Goal: Download file/media

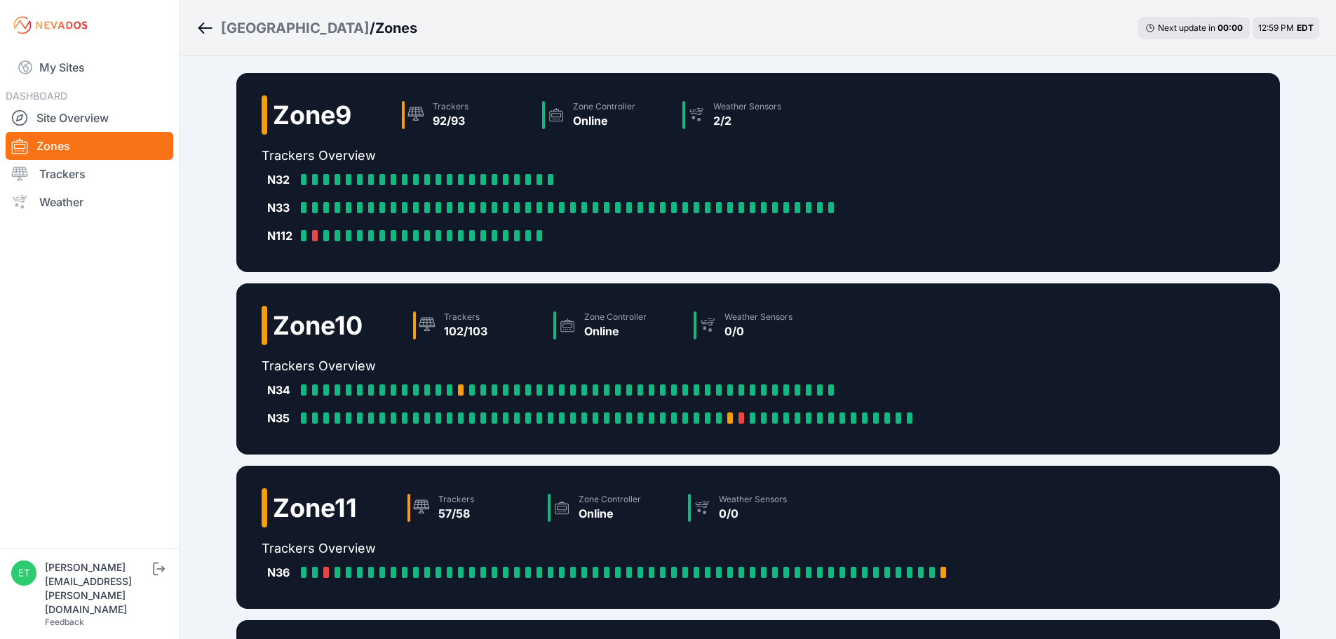
scroll to position [283, 0]
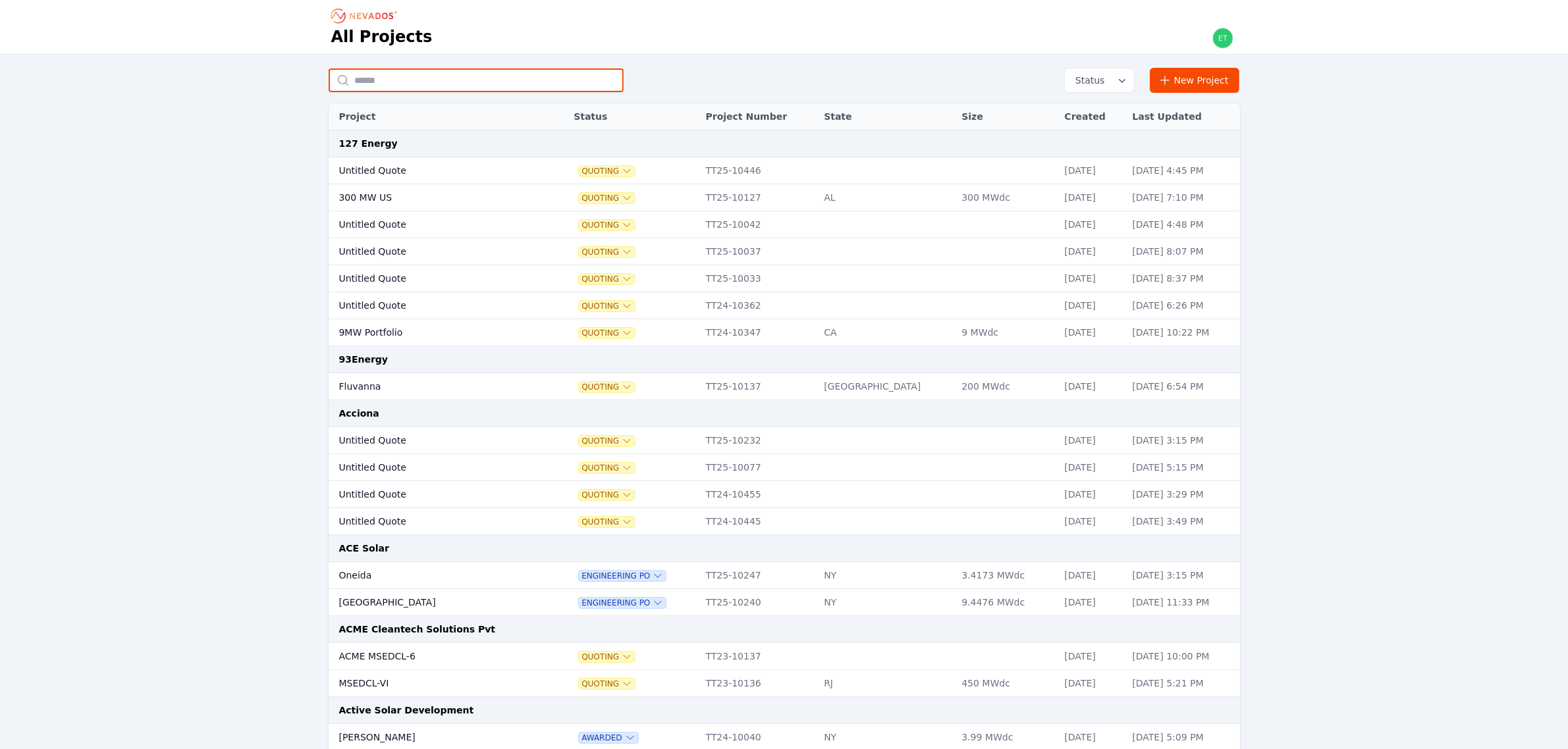
click at [436, 79] on input "text" at bounding box center [476, 80] width 295 height 23
type input "******"
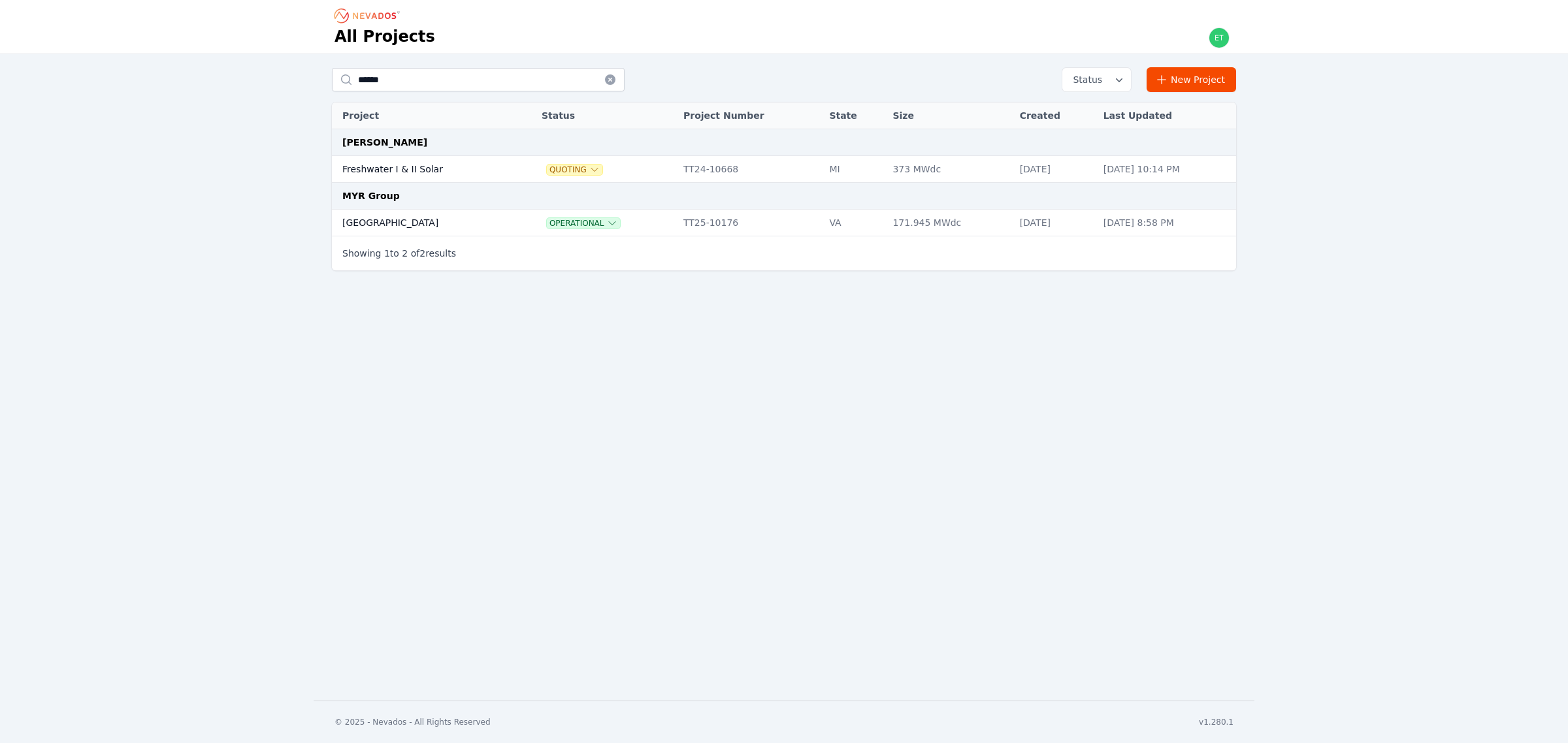
click at [407, 213] on td "[GEOGRAPHIC_DATA]" at bounding box center [423, 223] width 182 height 27
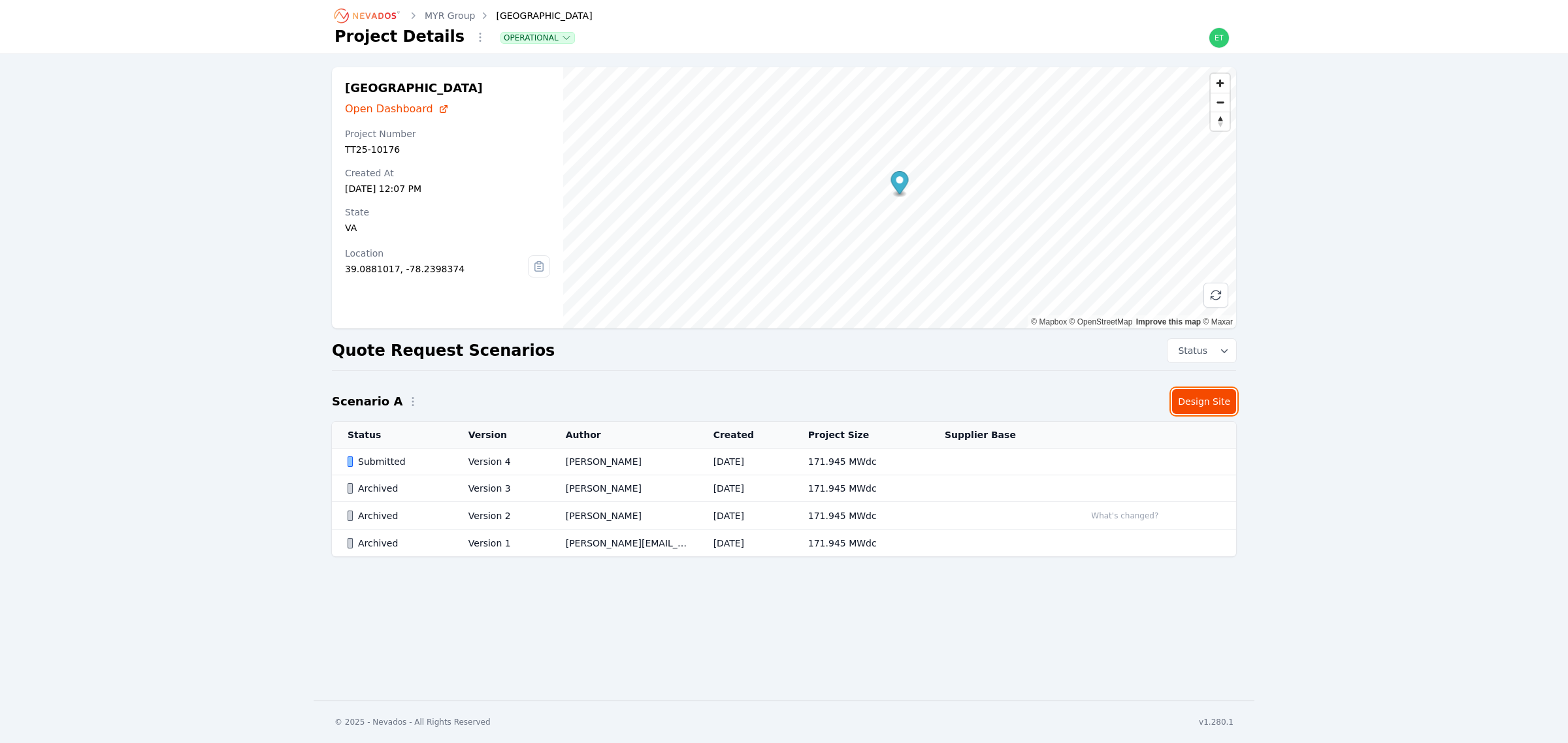
click at [1213, 408] on link "Design Site" at bounding box center [1204, 401] width 64 height 25
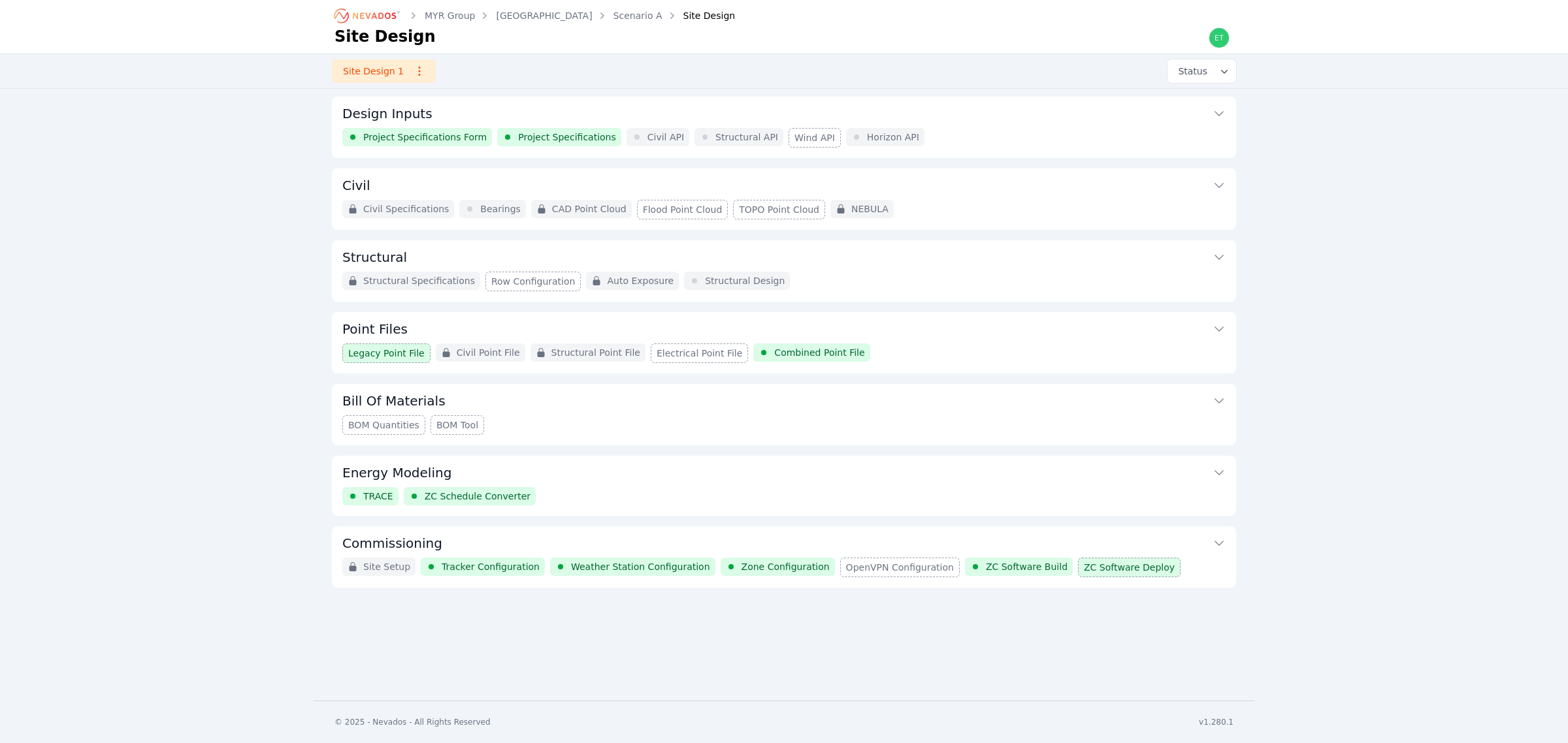
click at [755, 537] on button "Commissioning" at bounding box center [784, 542] width 884 height 32
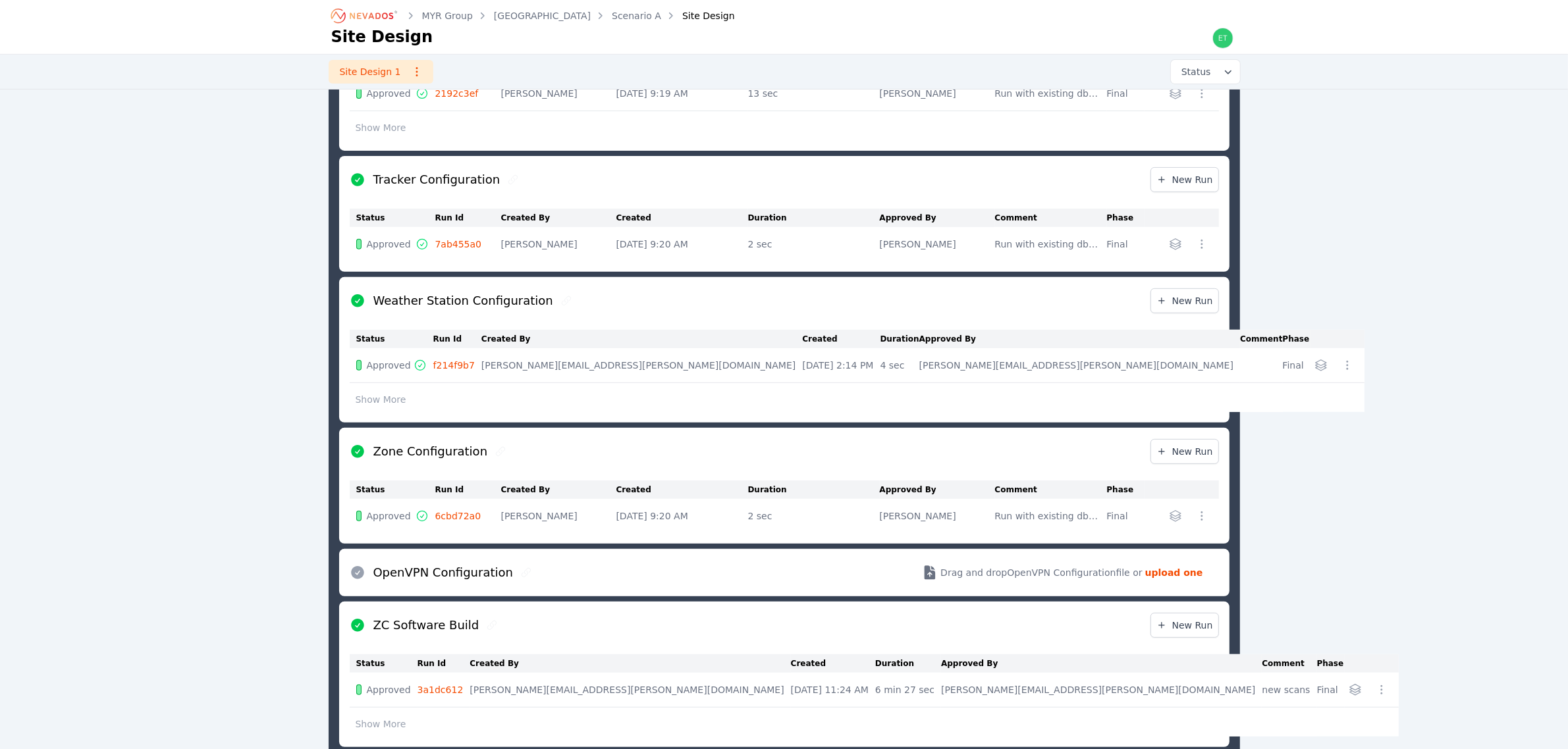
scroll to position [808, 0]
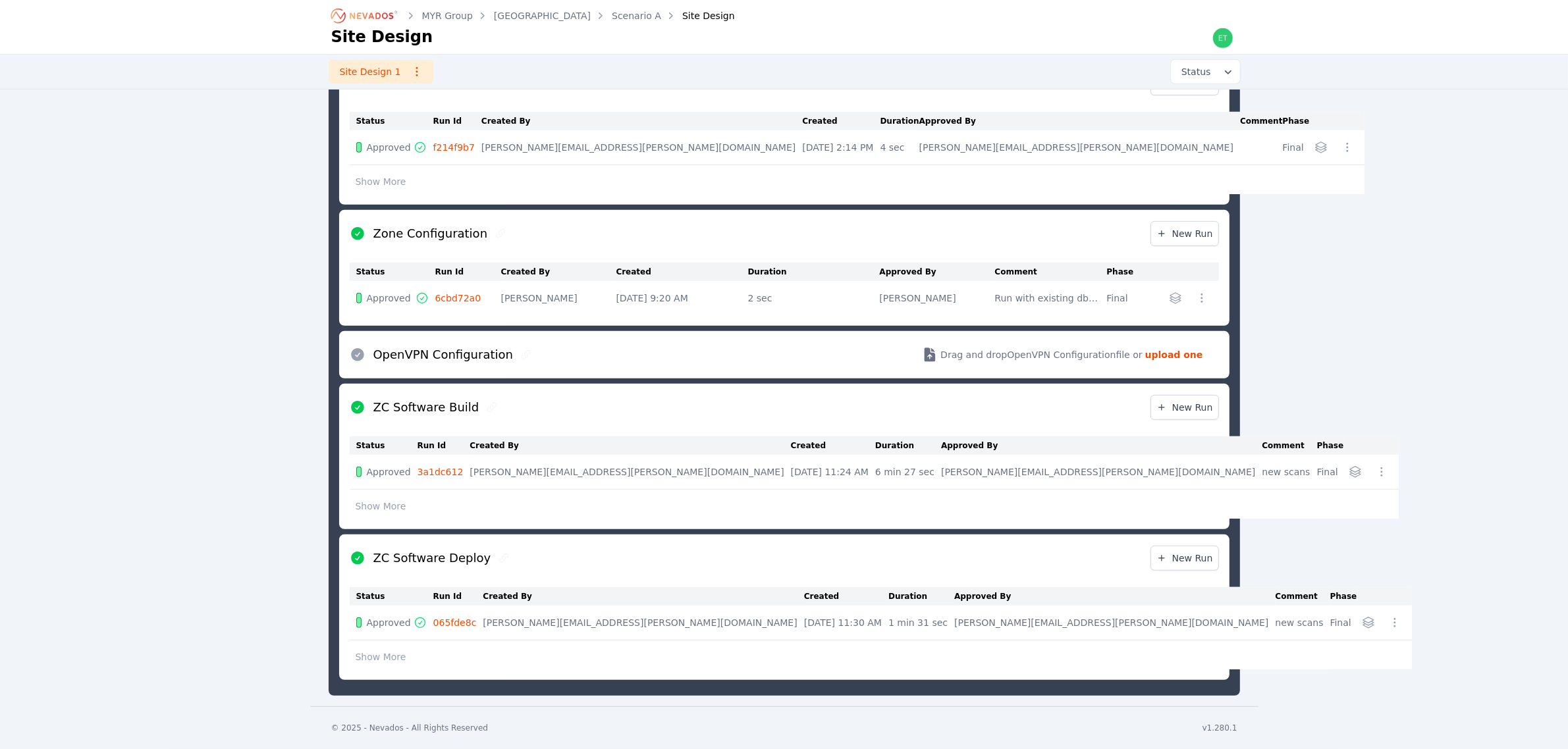
click at [391, 656] on button "Show More" at bounding box center [381, 657] width 63 height 25
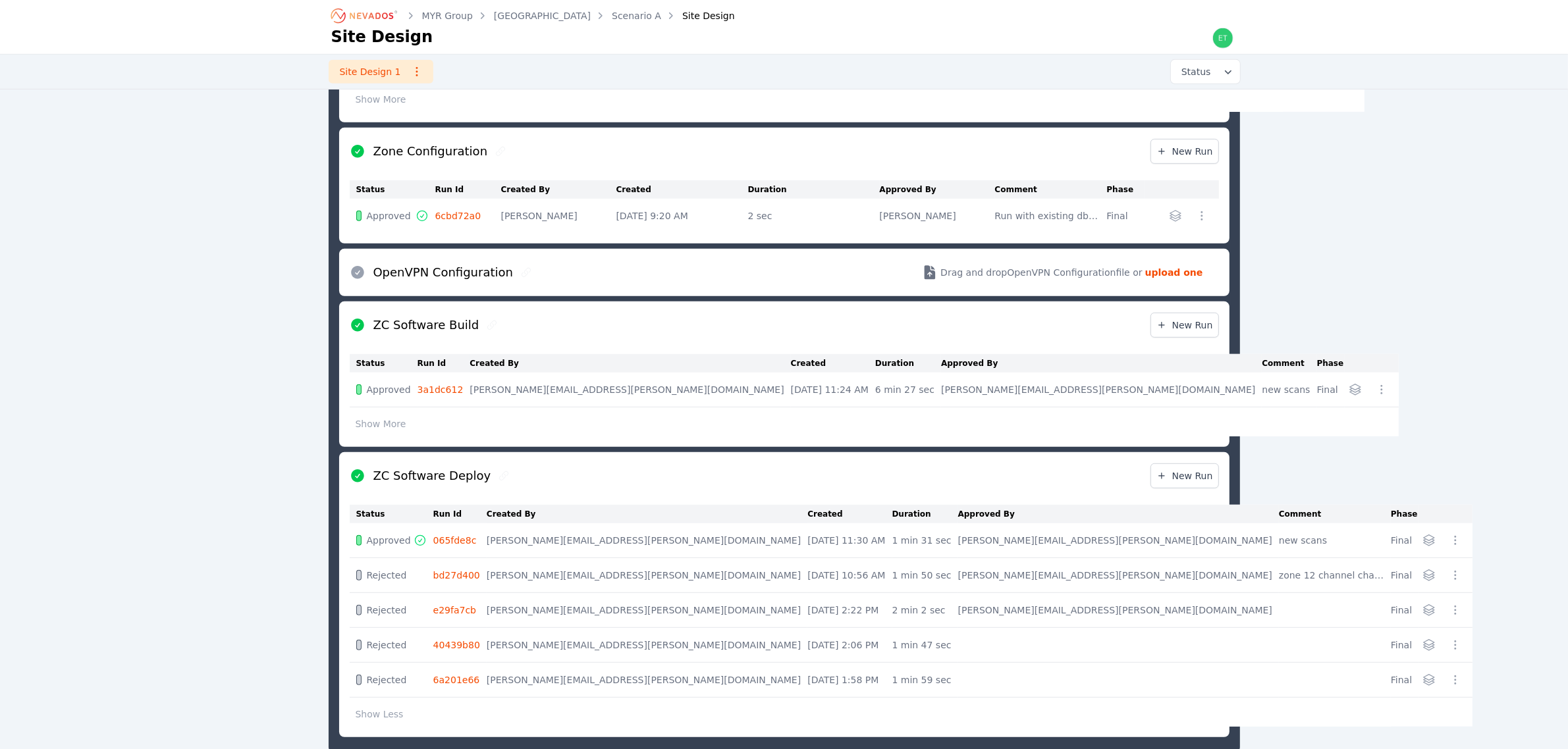
scroll to position [949, 0]
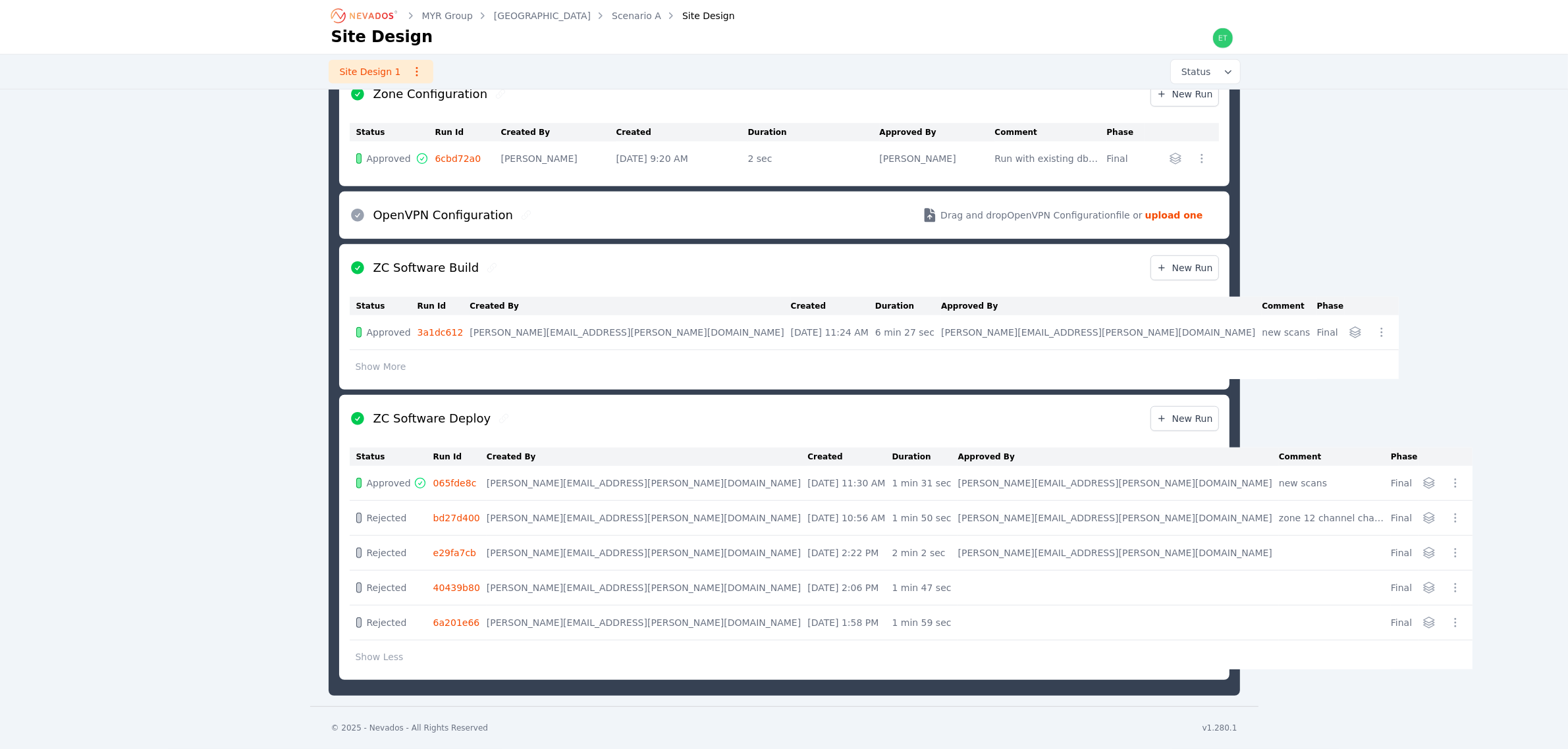
click at [452, 334] on link "3a1dc612" at bounding box center [440, 332] width 46 height 10
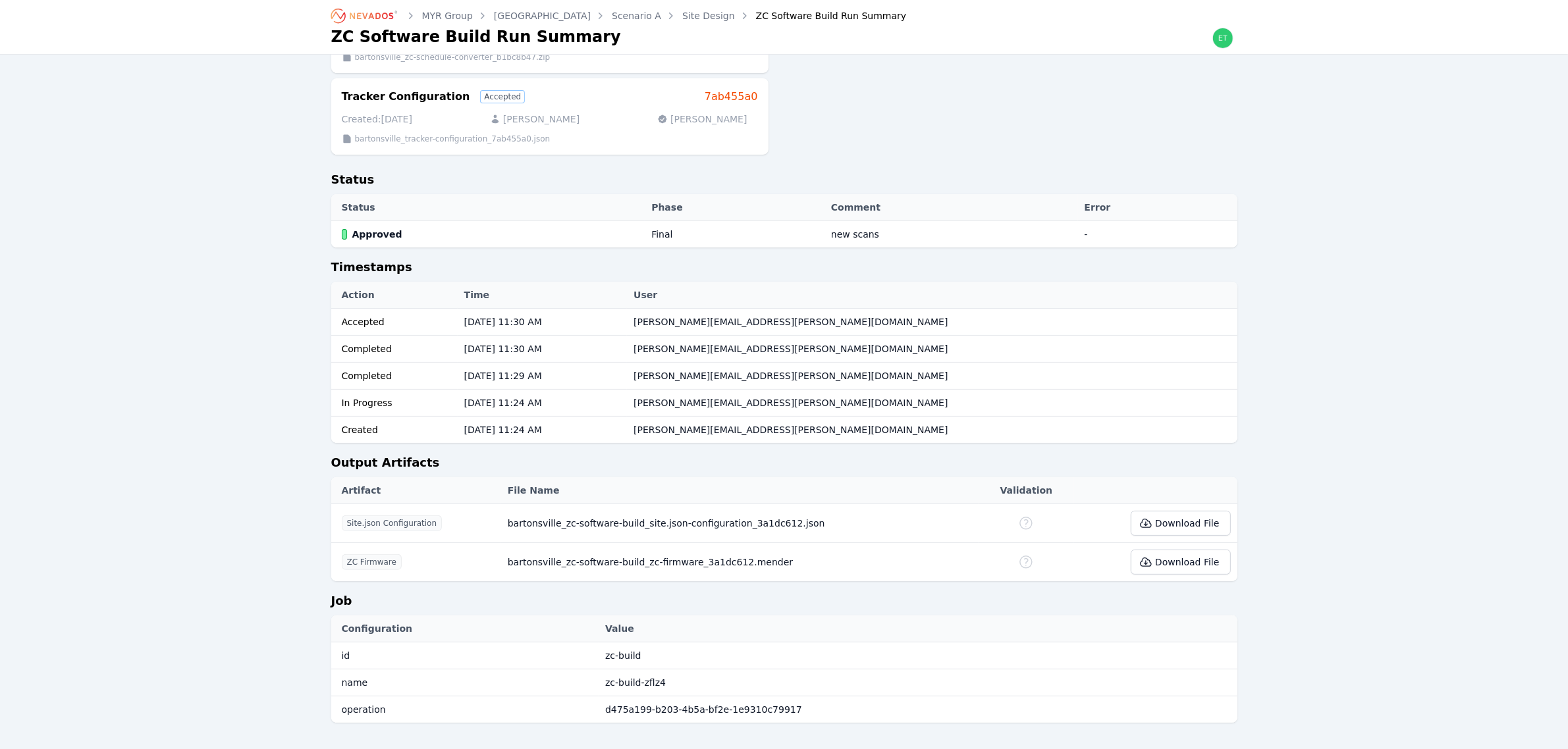
scroll to position [408, 0]
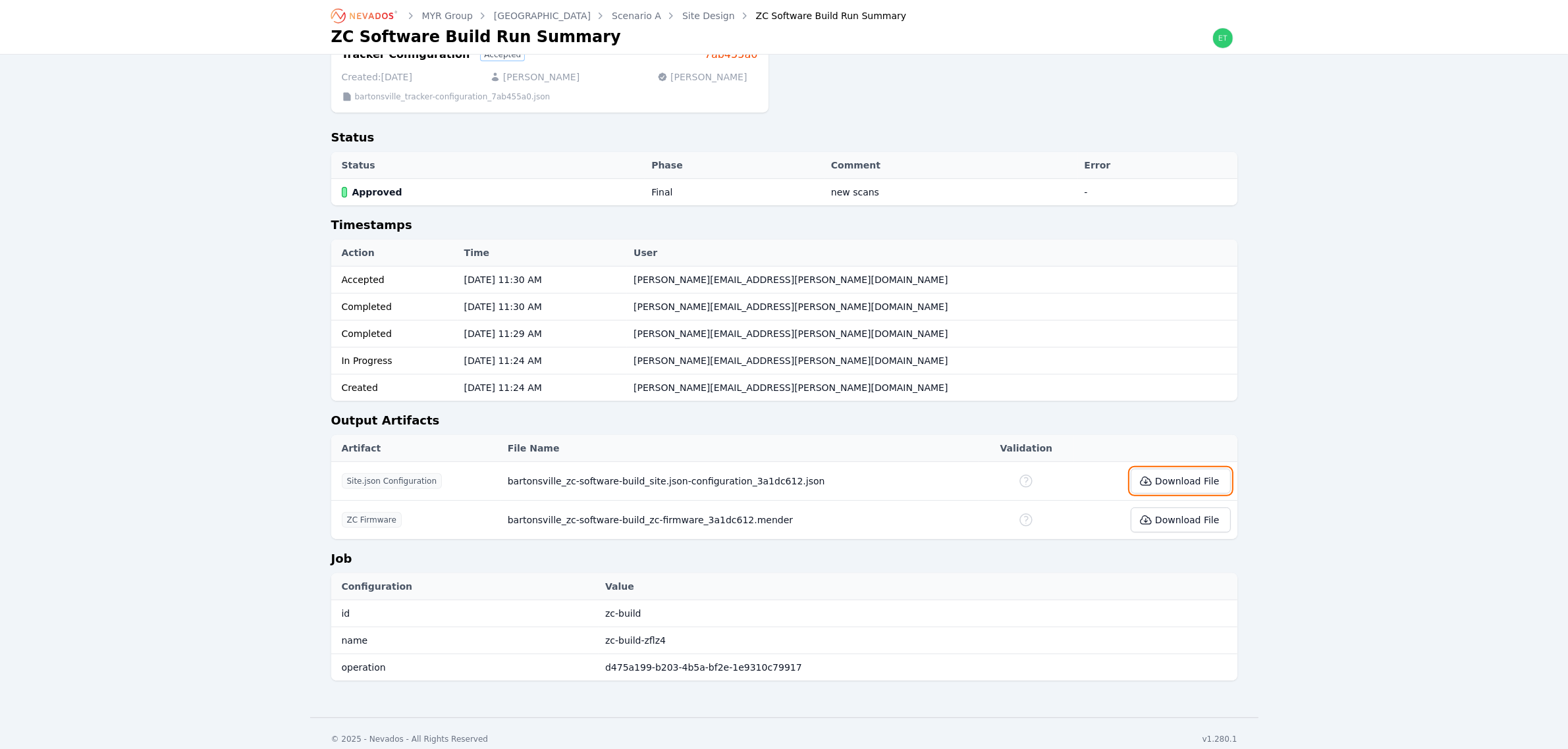
click at [1166, 474] on button "Download File" at bounding box center [1181, 482] width 100 height 25
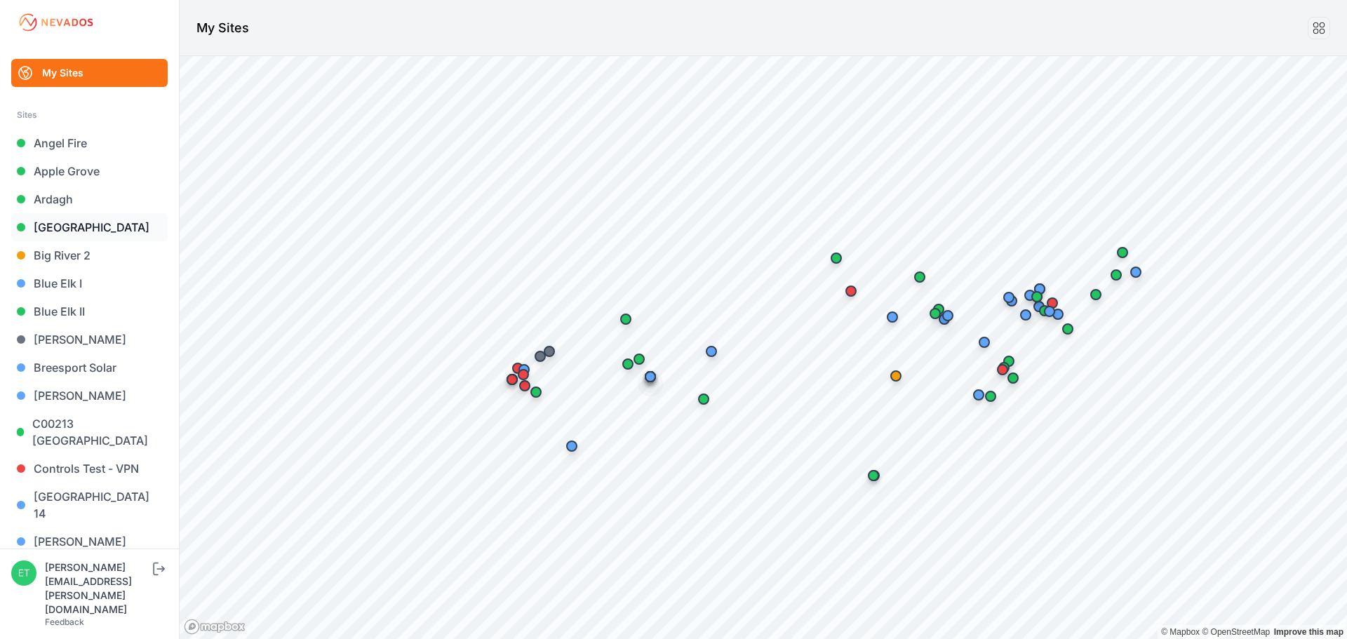
click at [72, 222] on link "[GEOGRAPHIC_DATA]" at bounding box center [89, 227] width 156 height 28
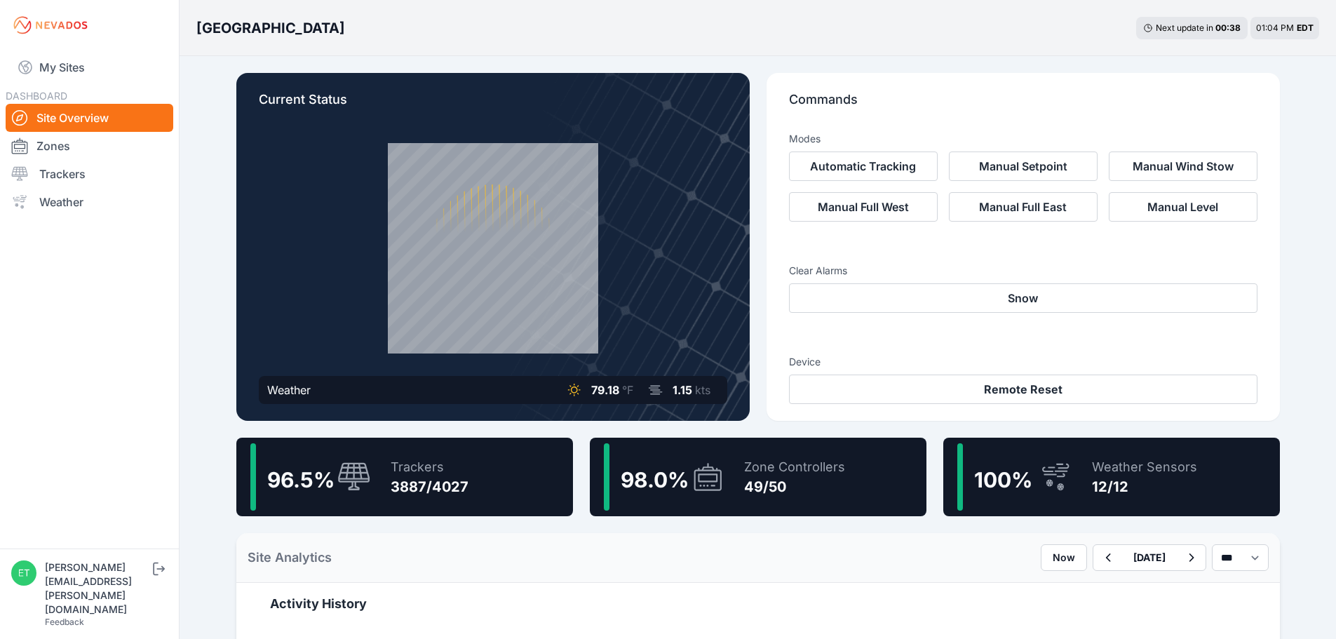
click at [643, 481] on span "98.0 %" at bounding box center [655, 479] width 68 height 25
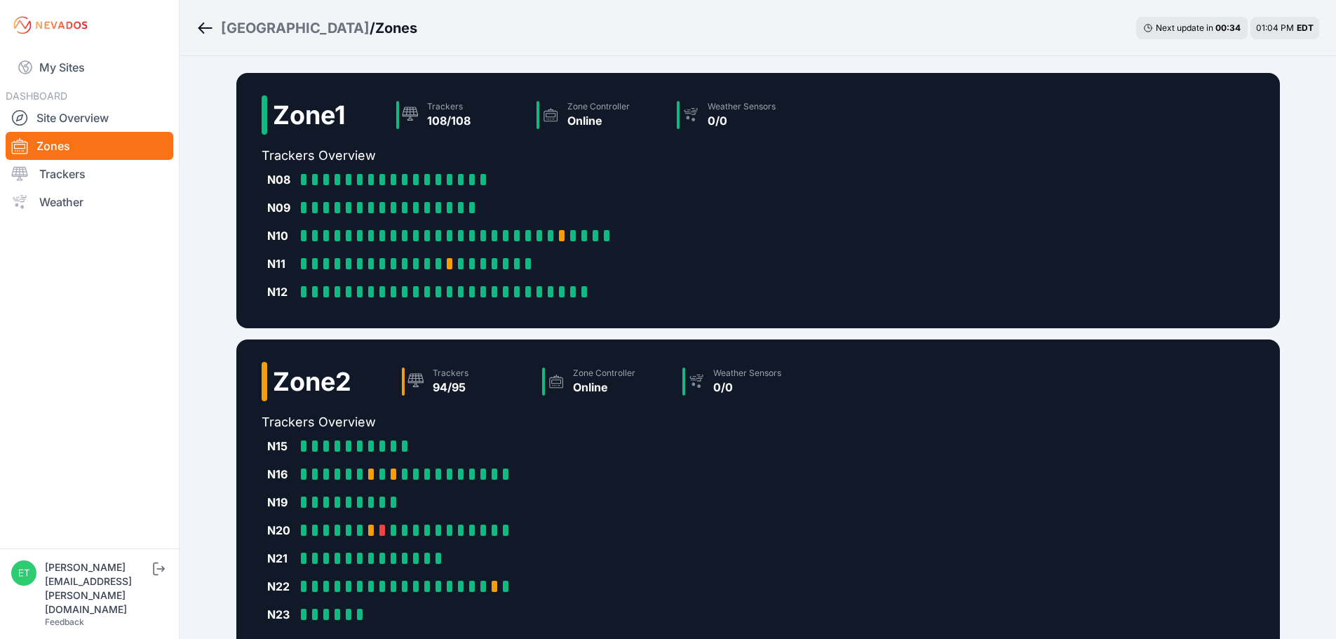
click at [670, 485] on div "N16 N16-1: Online N16-2: Online N16-3: Online N16-4: Online N16-5: Online N16-6…" at bounding box center [540, 474] width 556 height 28
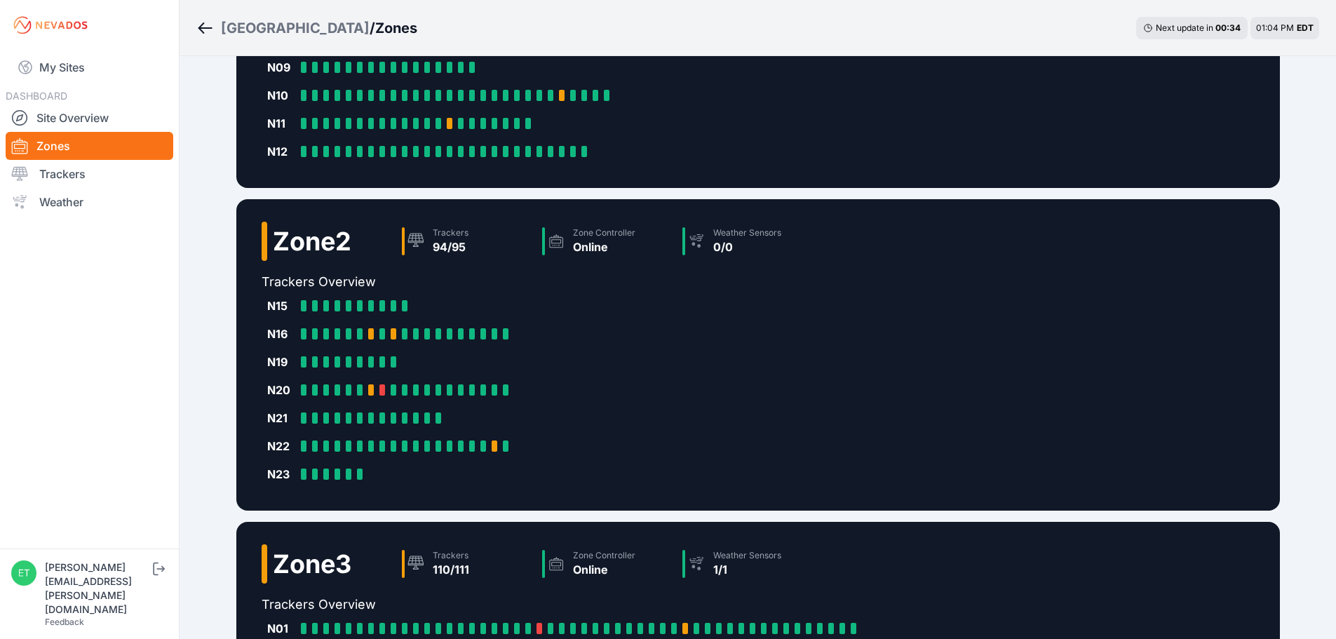
scroll to position [619, 0]
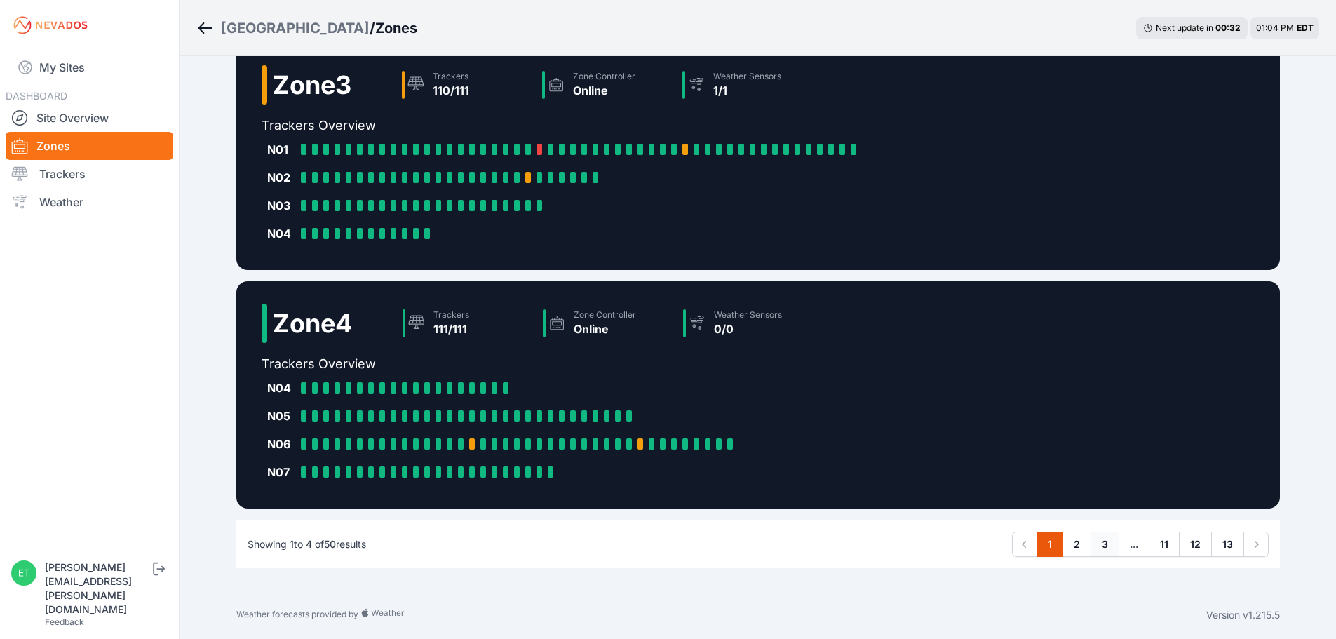
click at [1101, 551] on link "3" at bounding box center [1105, 544] width 29 height 25
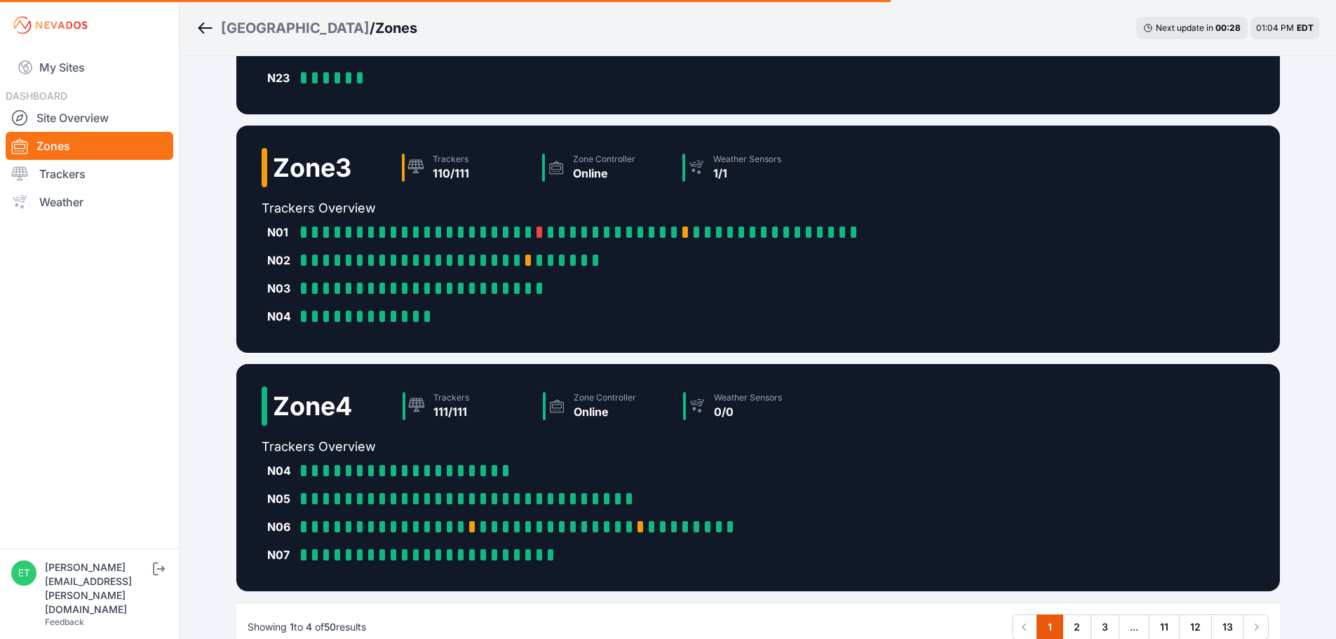
scroll to position [502, 0]
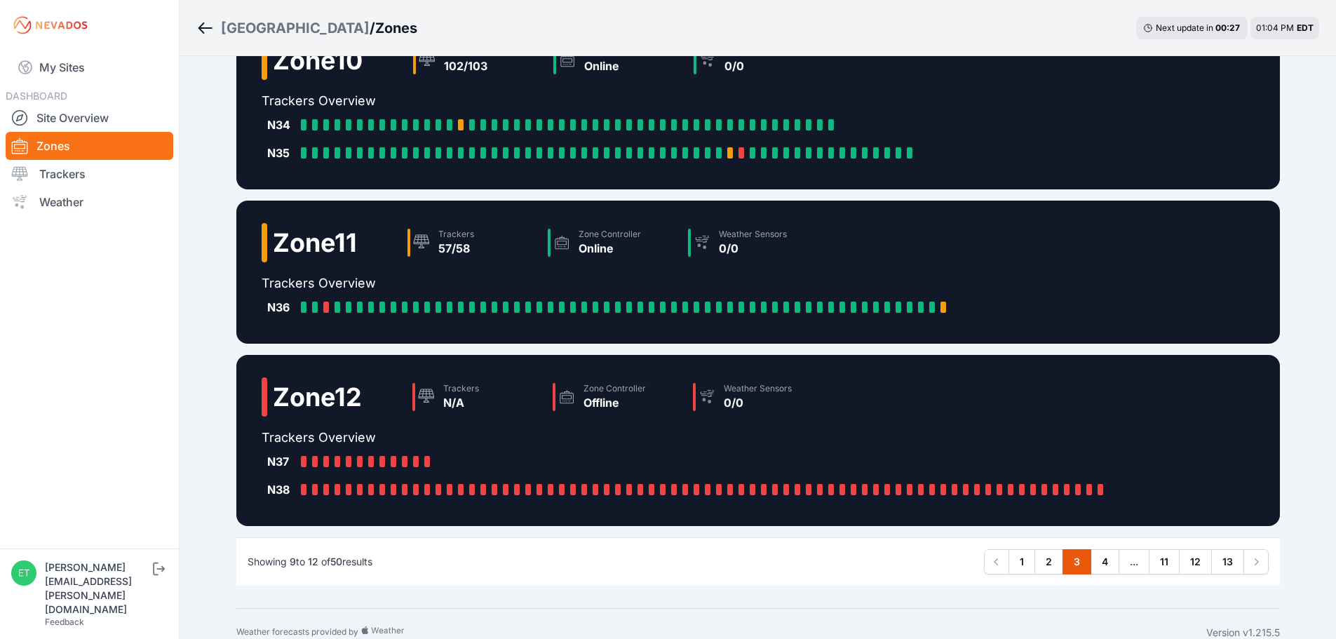
scroll to position [283, 0]
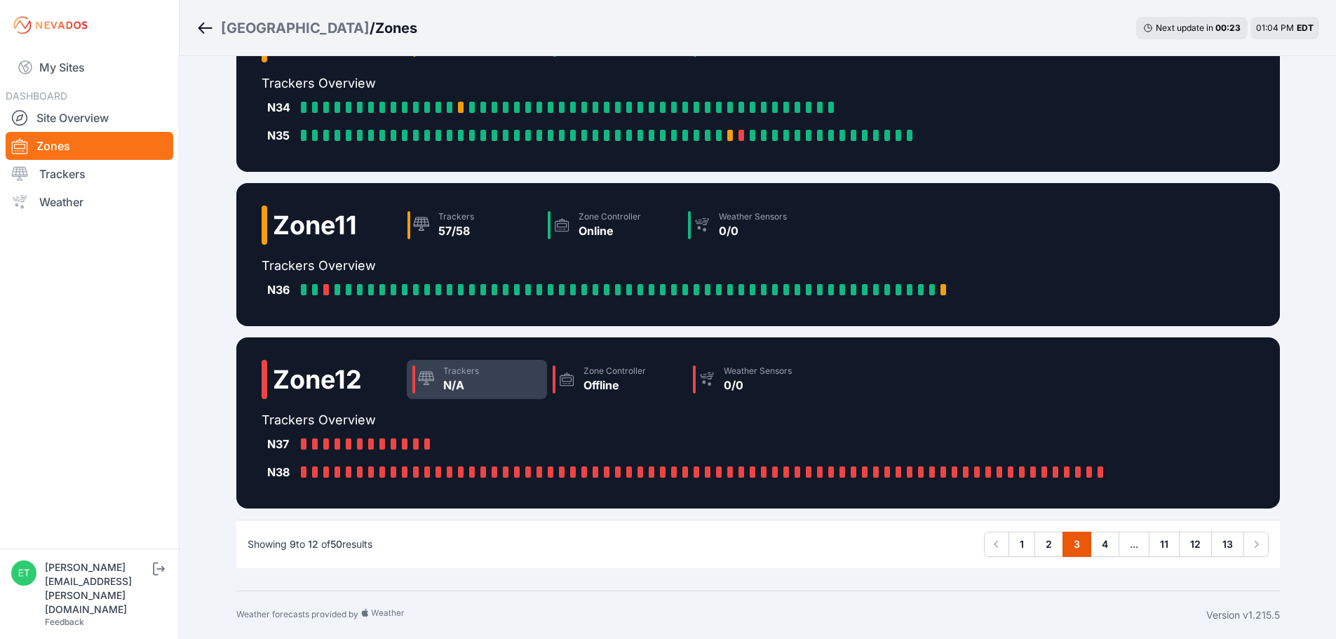
click at [434, 387] on div at bounding box center [426, 379] width 17 height 17
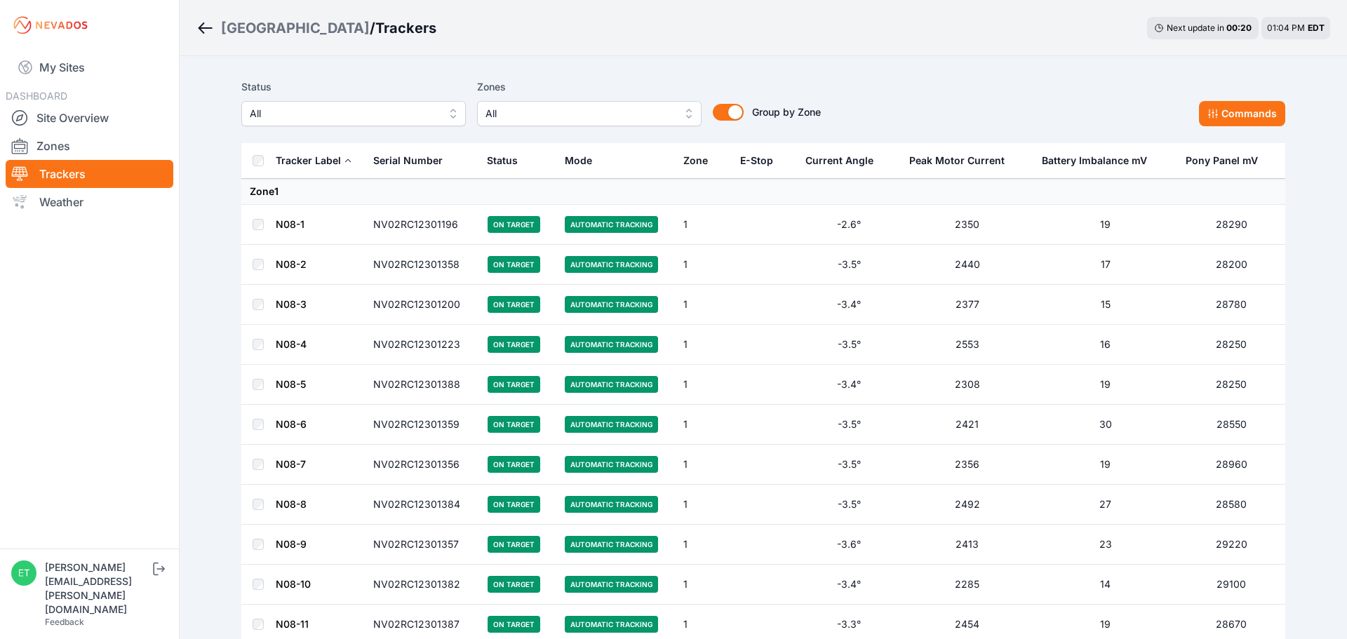
click at [574, 121] on span "All" at bounding box center [579, 113] width 188 height 17
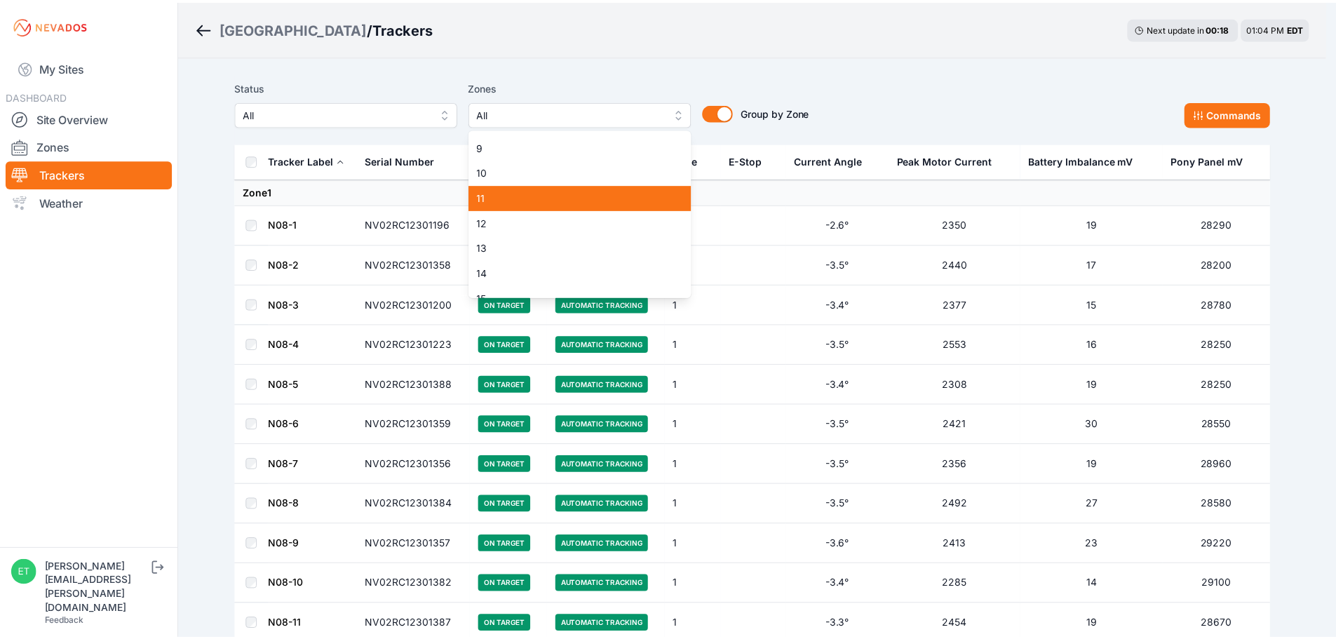
scroll to position [234, 0]
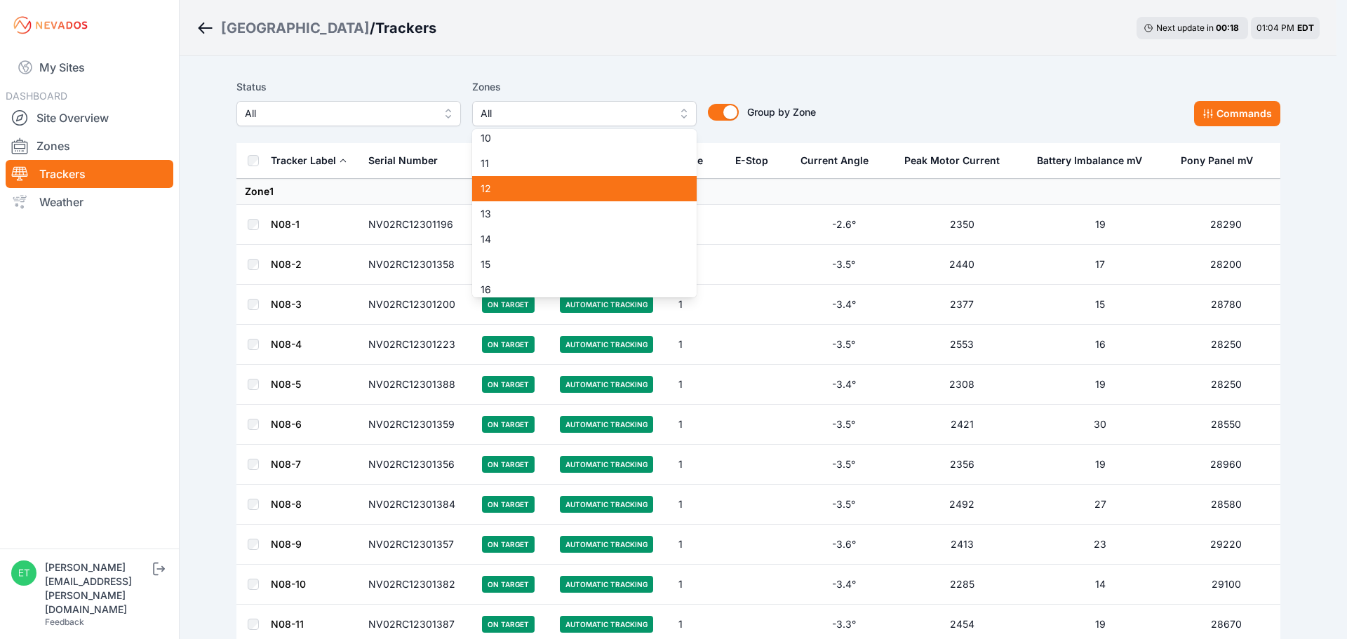
click at [535, 187] on span "12" at bounding box center [576, 189] width 191 height 14
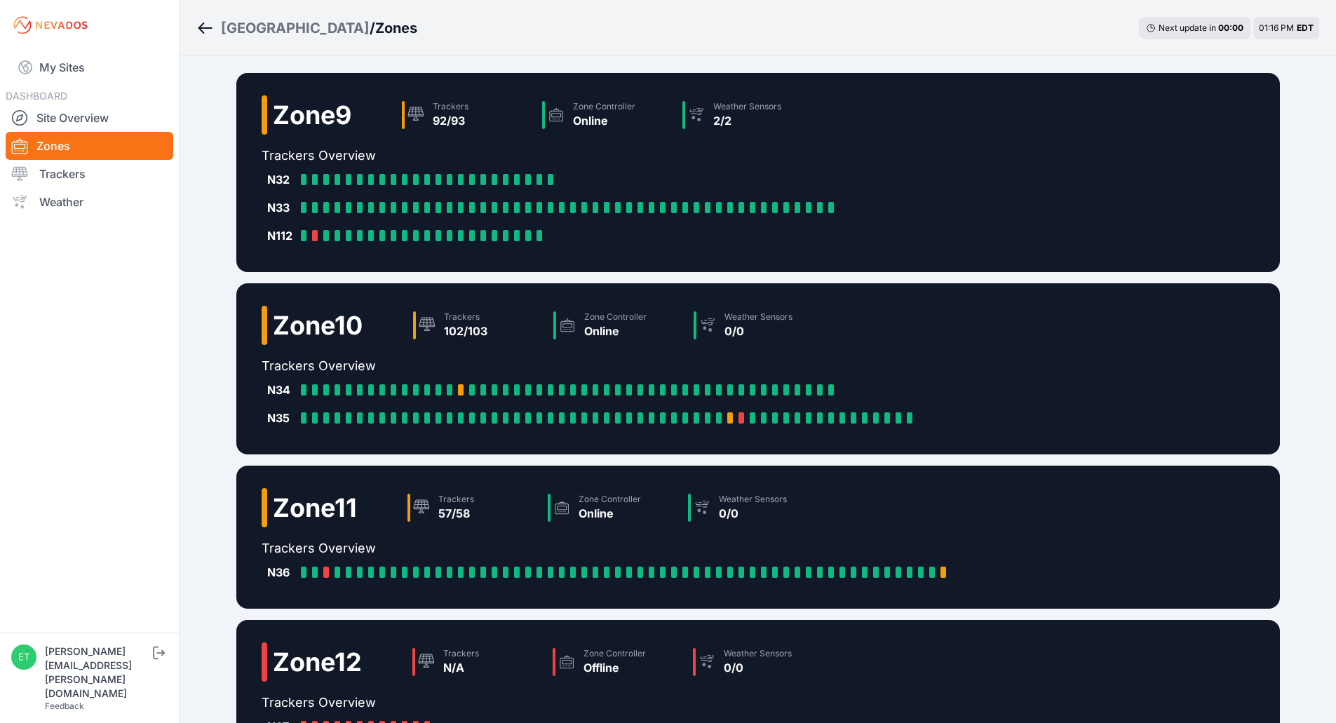
scroll to position [199, 0]
